Goal: Transaction & Acquisition: Obtain resource

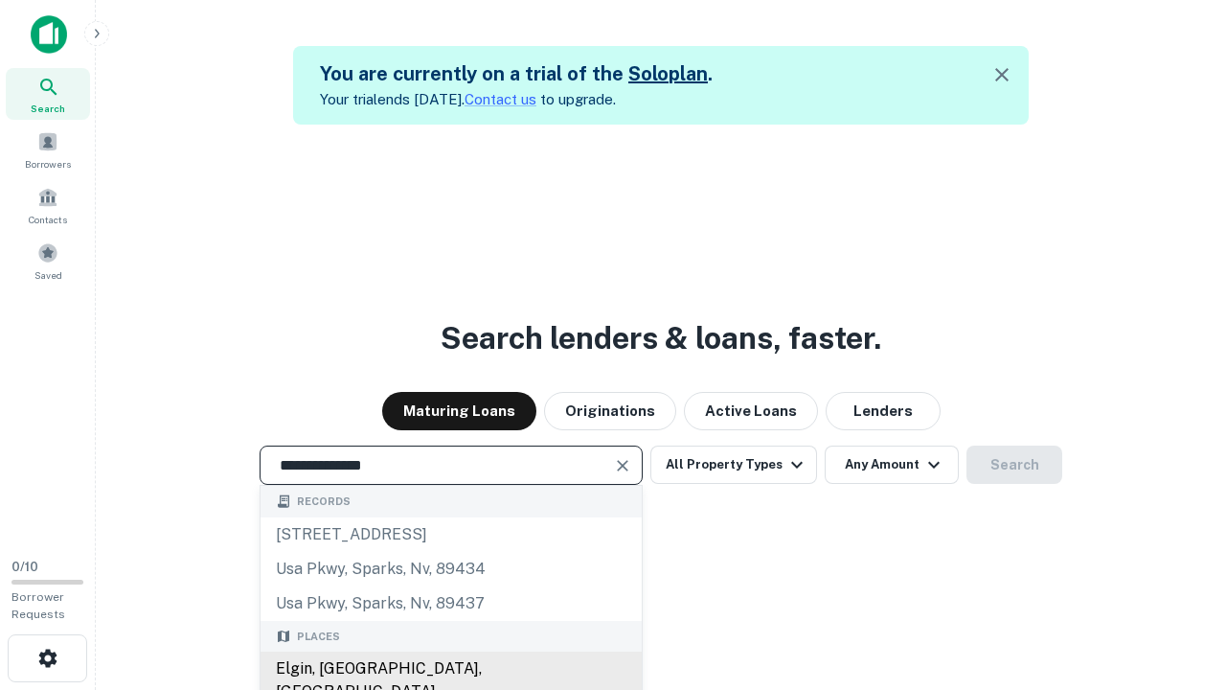
click at [450, 669] on div "Elgin, [GEOGRAPHIC_DATA], [GEOGRAPHIC_DATA]" at bounding box center [451, 680] width 381 height 57
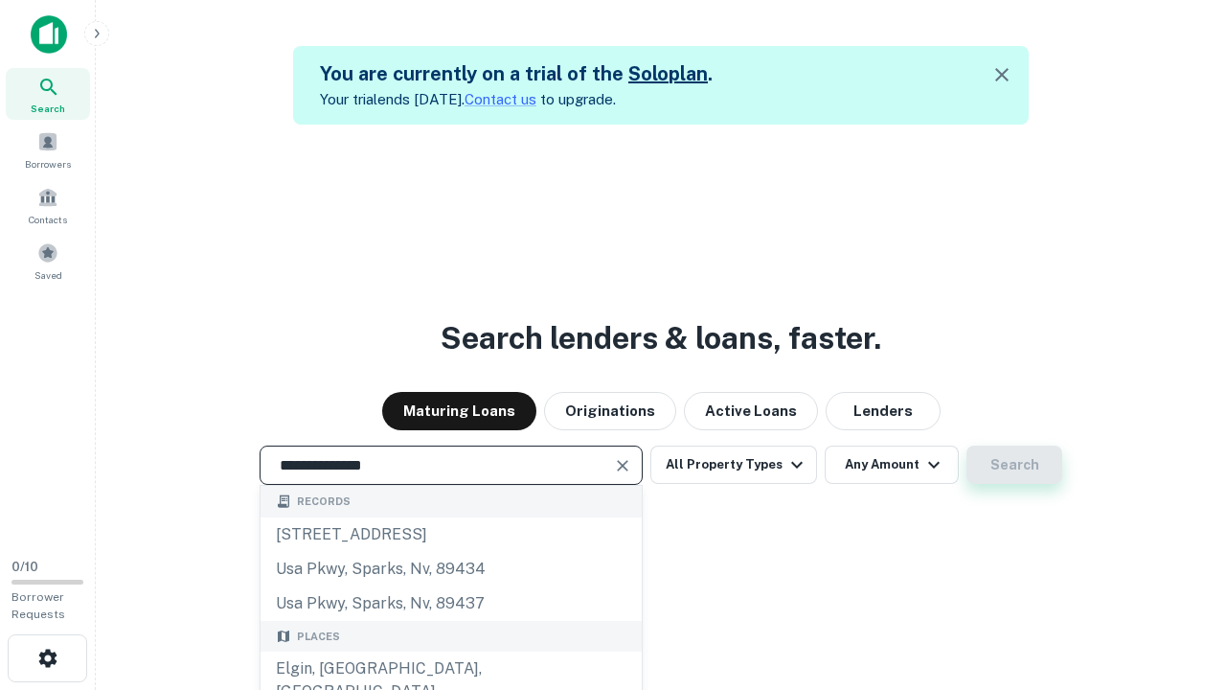
type input "**********"
click at [967, 446] on button "Search" at bounding box center [1015, 465] width 96 height 38
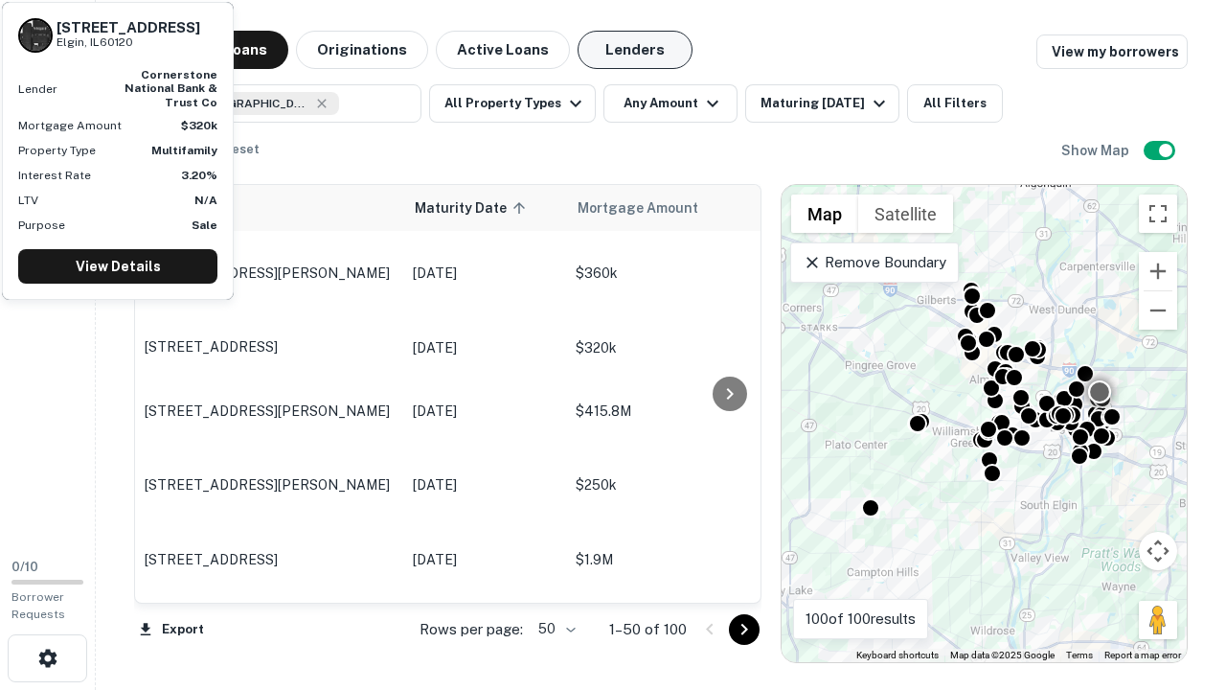
click at [635, 50] on button "Lenders" at bounding box center [635, 50] width 115 height 38
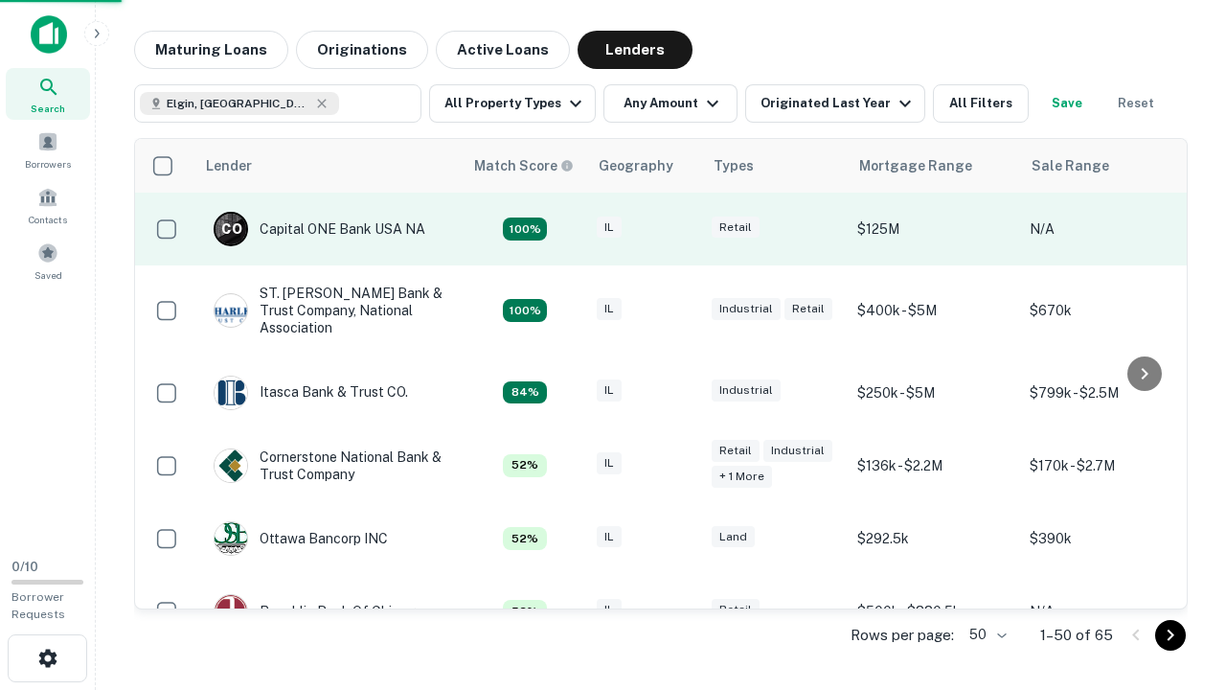
click at [680, 229] on div "IL" at bounding box center [645, 230] width 96 height 26
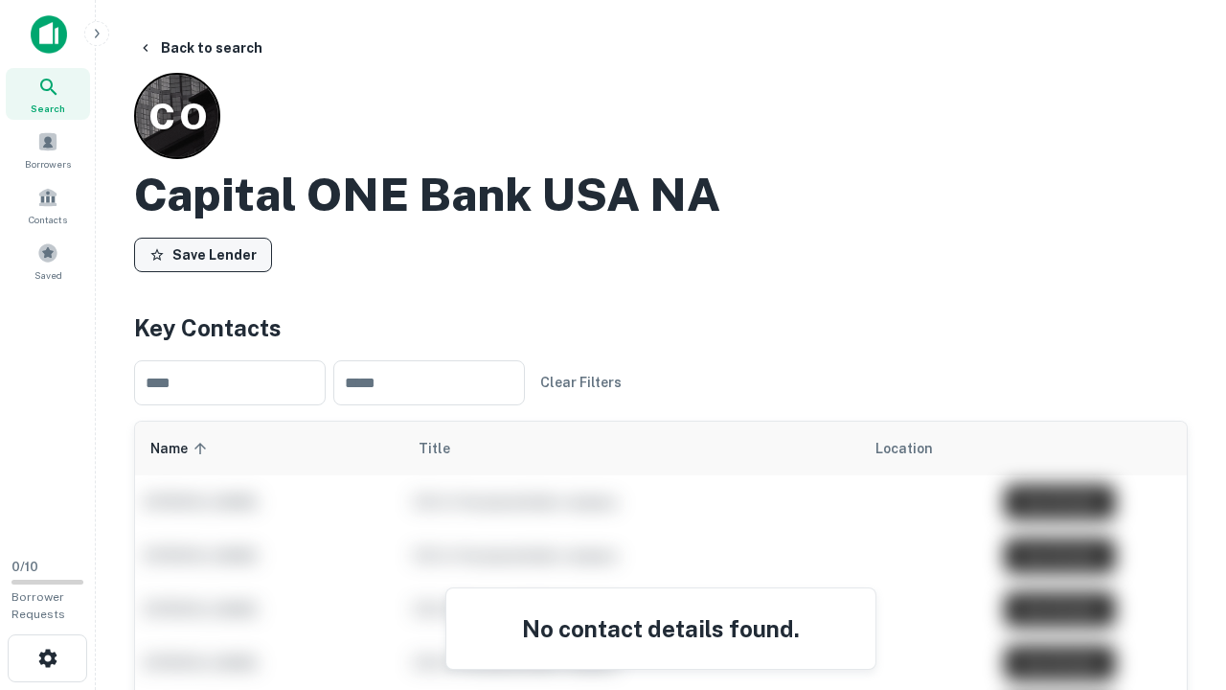
click at [203, 254] on button "Save Lender" at bounding box center [203, 255] width 138 height 34
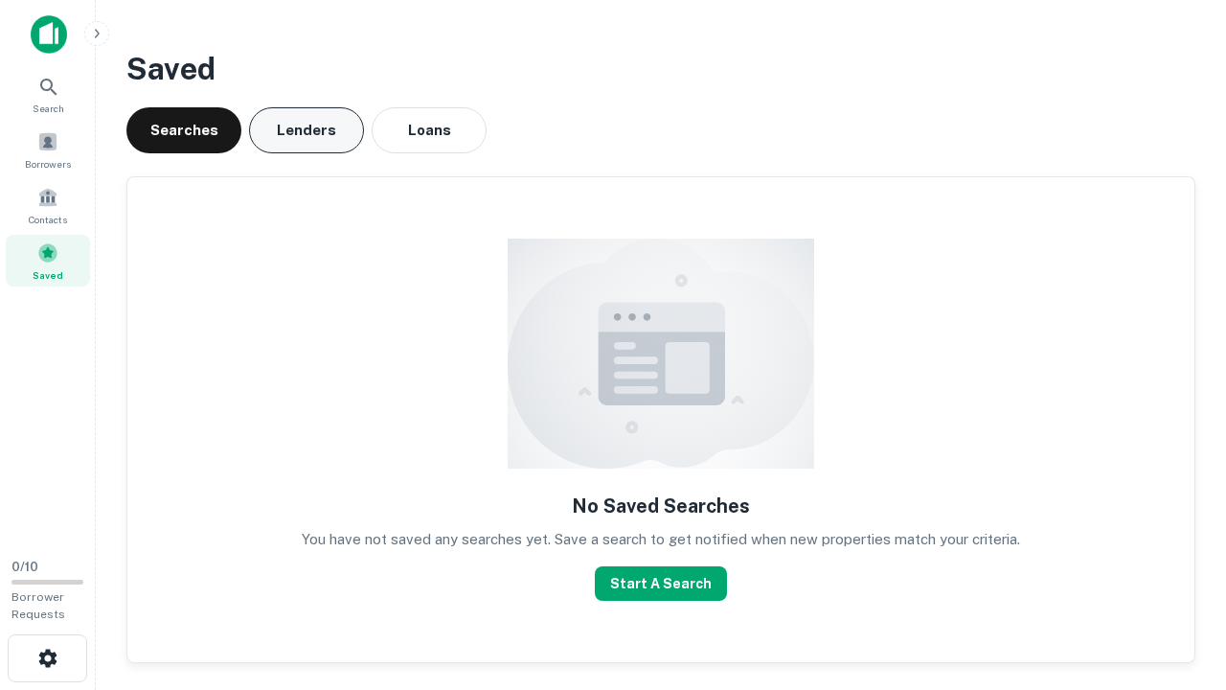
click at [307, 130] on button "Lenders" at bounding box center [306, 130] width 115 height 46
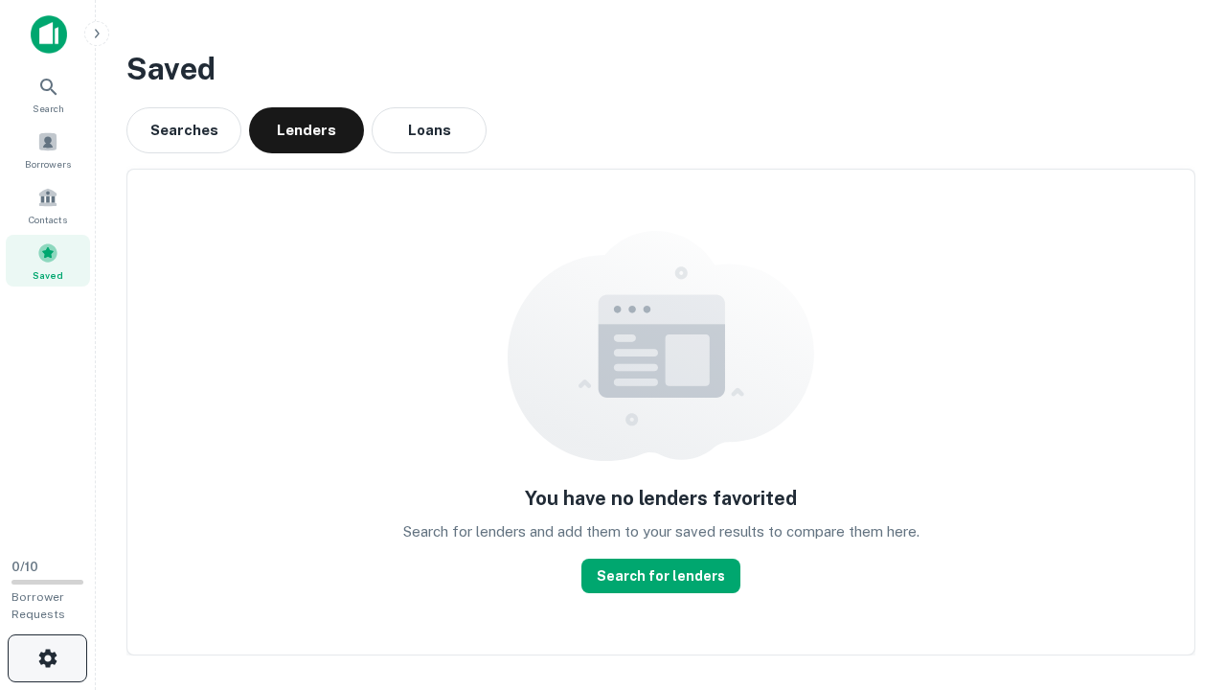
click at [47, 658] on icon "button" at bounding box center [47, 658] width 23 height 23
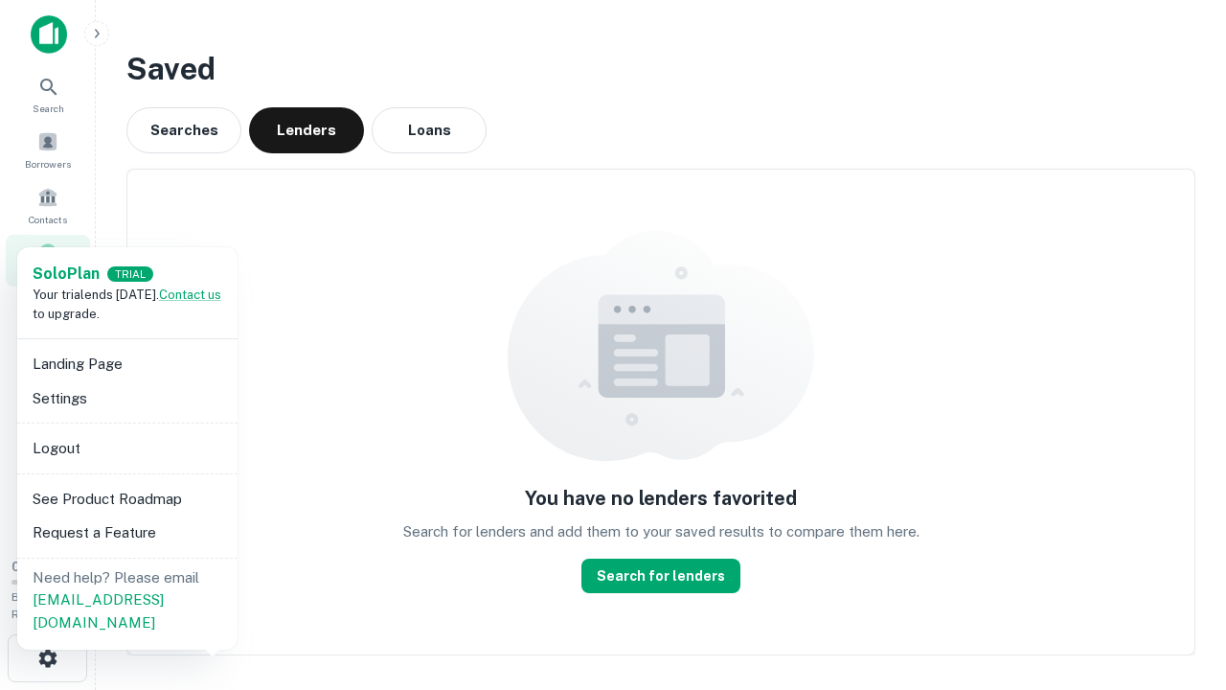
click at [126, 447] on li "Logout" at bounding box center [127, 448] width 205 height 34
